Goal: Task Accomplishment & Management: Use online tool/utility

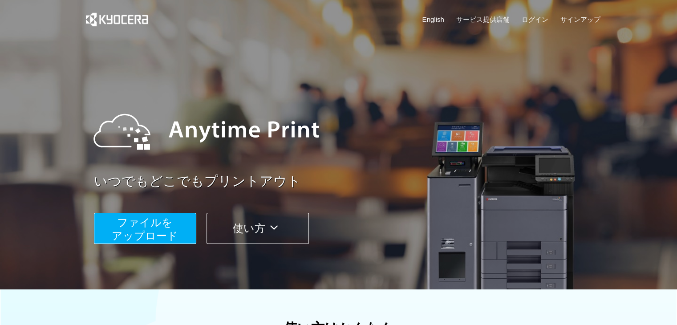
click at [157, 224] on span "ファイルを ​​アップロード" at bounding box center [145, 228] width 66 height 25
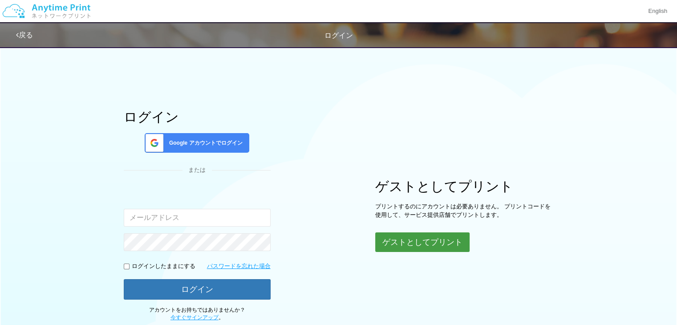
click at [464, 240] on button "ゲストとしてプリント" at bounding box center [422, 242] width 94 height 20
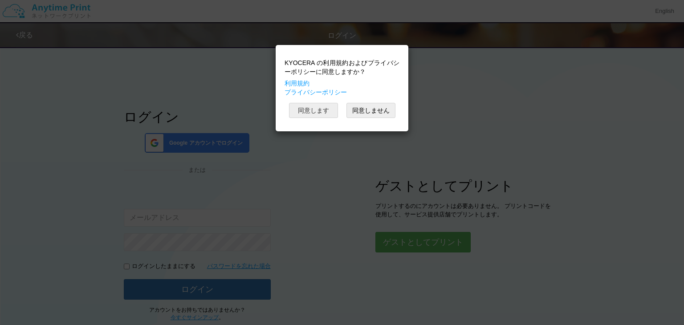
click at [314, 110] on button "同意します" at bounding box center [313, 110] width 49 height 15
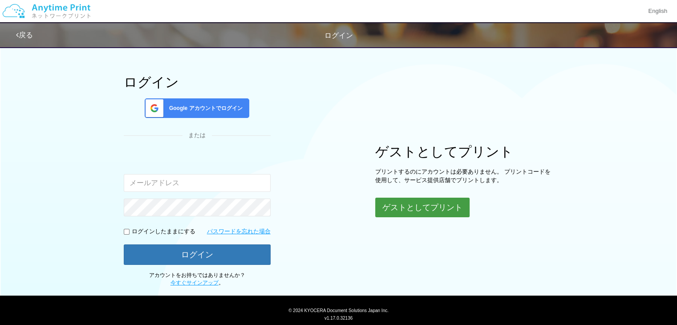
scroll to position [61, 0]
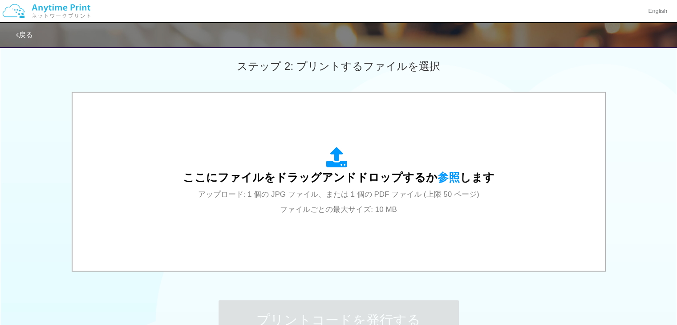
scroll to position [303, 0]
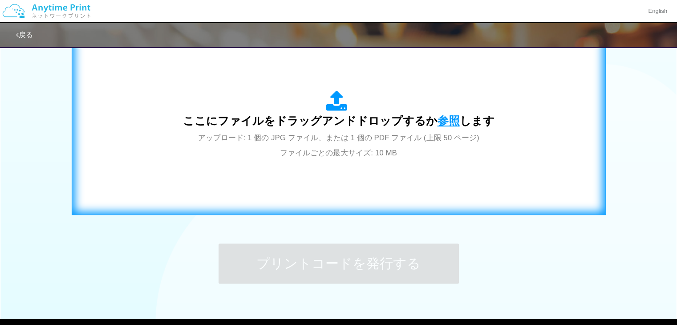
click at [449, 125] on span "参照" at bounding box center [449, 120] width 22 height 12
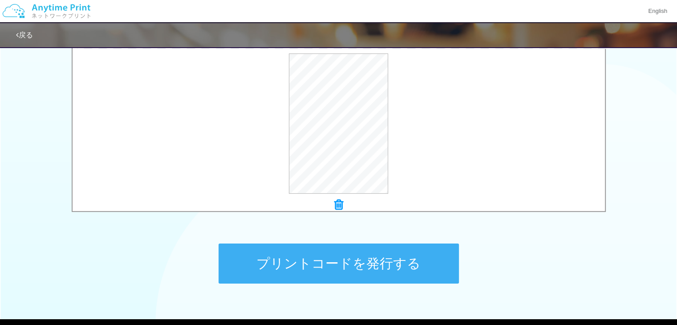
click at [299, 262] on button "プリントコードを発行する" at bounding box center [339, 264] width 240 height 40
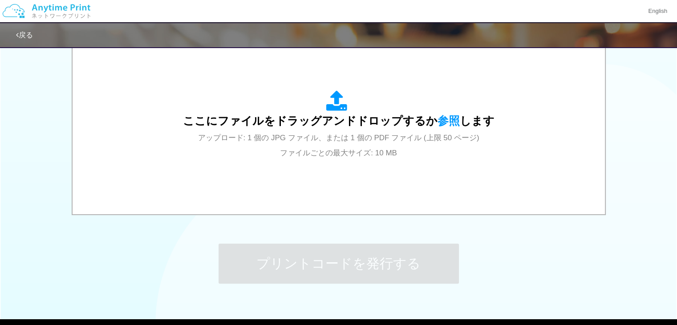
scroll to position [0, 0]
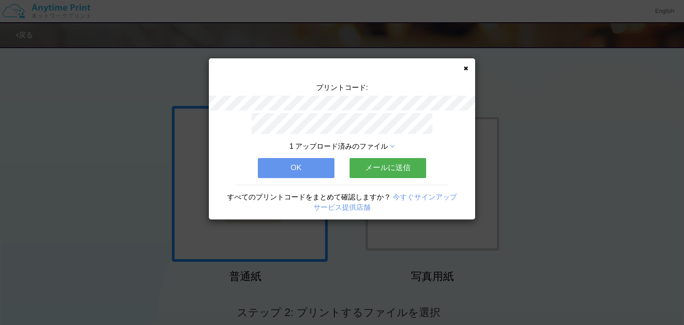
click at [472, 66] on div "プリントコード: 1 アップロード済みのファイル OK メールに送信 すべてのプリントコードをまとめて確認しますか？ 今すぐサインアップ サービス提供店舗" at bounding box center [342, 138] width 266 height 161
click at [462, 72] on div "プリントコード: 1 アップロード済みのファイル OK メールに送信 すべてのプリントコードをまとめて確認しますか？ 今すぐサインアップ サービス提供店舗" at bounding box center [342, 138] width 266 height 161
click at [467, 69] on icon at bounding box center [466, 68] width 4 height 6
